Goal: Information Seeking & Learning: Learn about a topic

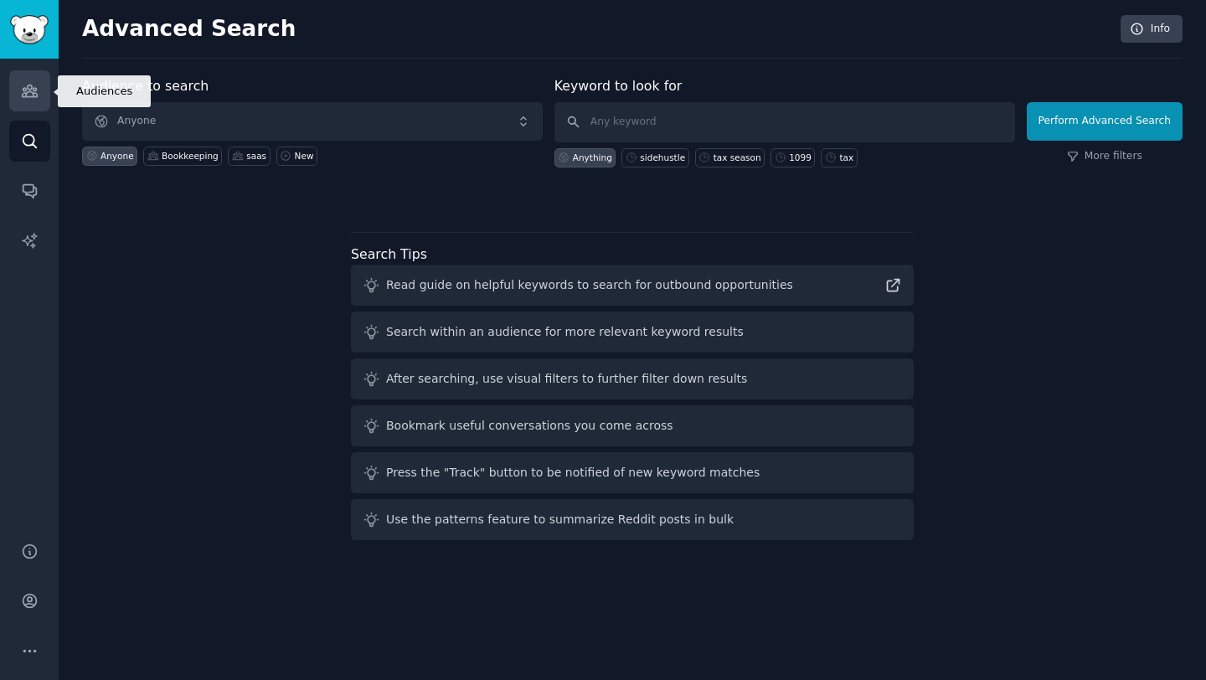
click at [30, 90] on icon "Sidebar" at bounding box center [29, 91] width 15 height 12
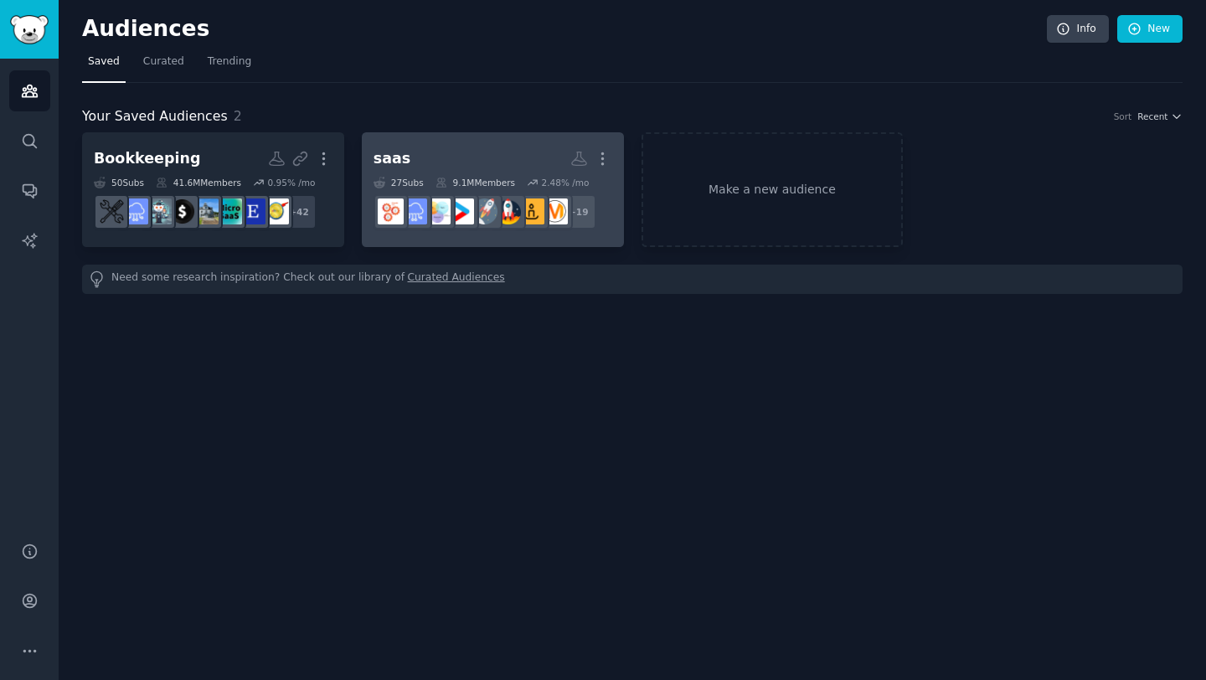
click at [456, 156] on h2 "saas More" at bounding box center [493, 158] width 239 height 29
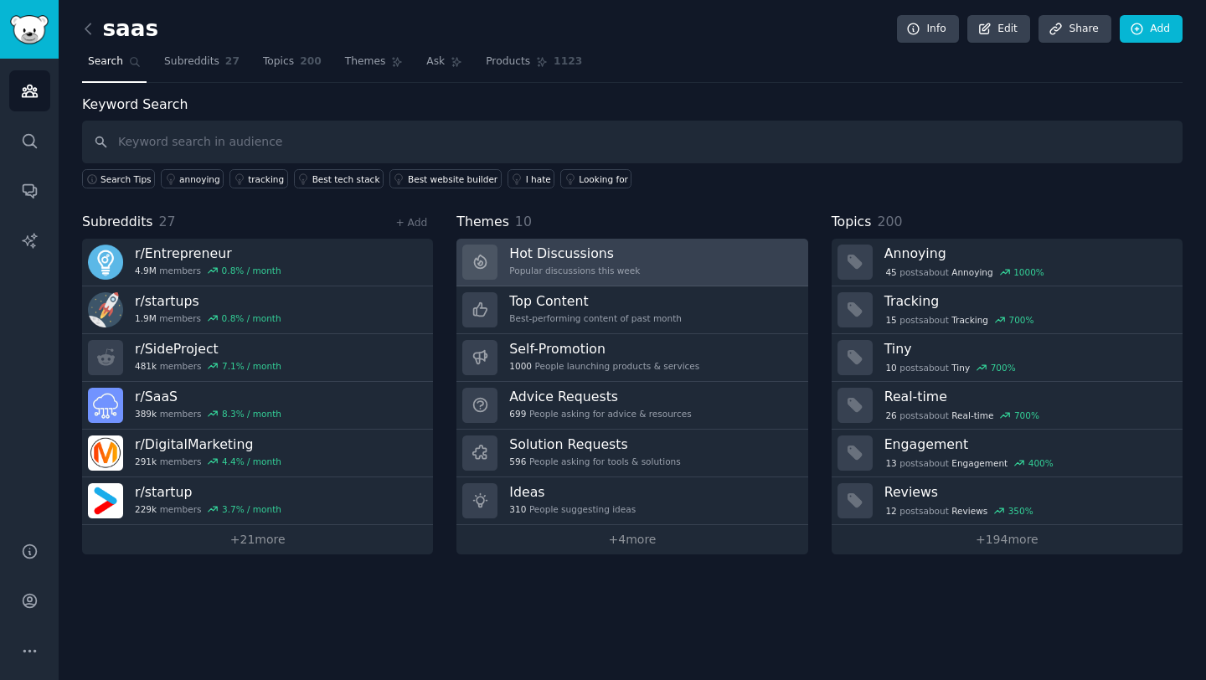
click at [559, 272] on div "Popular discussions this week" at bounding box center [574, 271] width 131 height 12
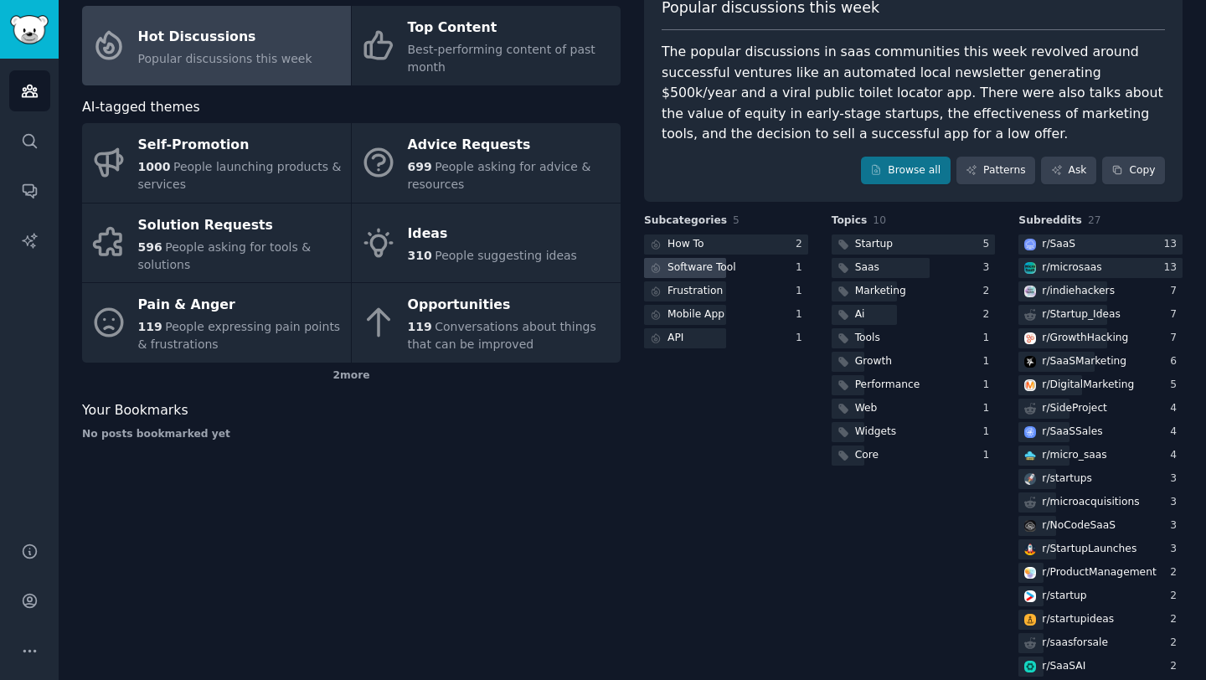
scroll to position [117, 0]
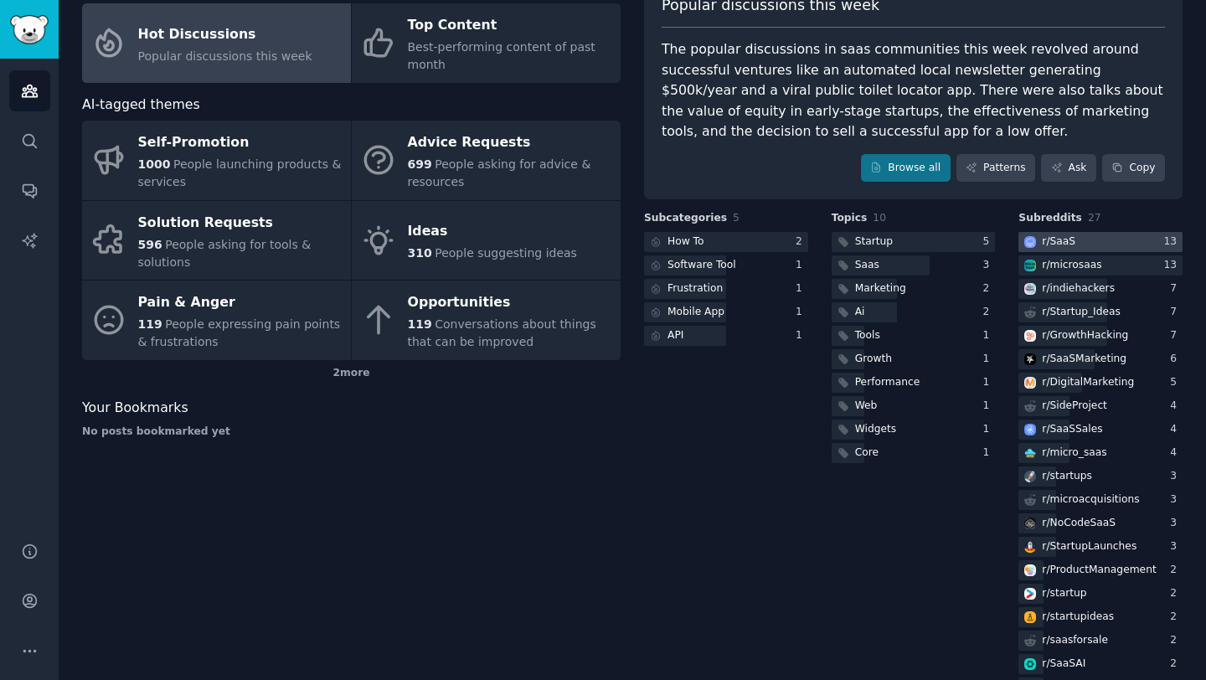
click at [1063, 249] on div "r/ SaaS" at bounding box center [1059, 242] width 34 height 15
